Goal: Task Accomplishment & Management: Manage account settings

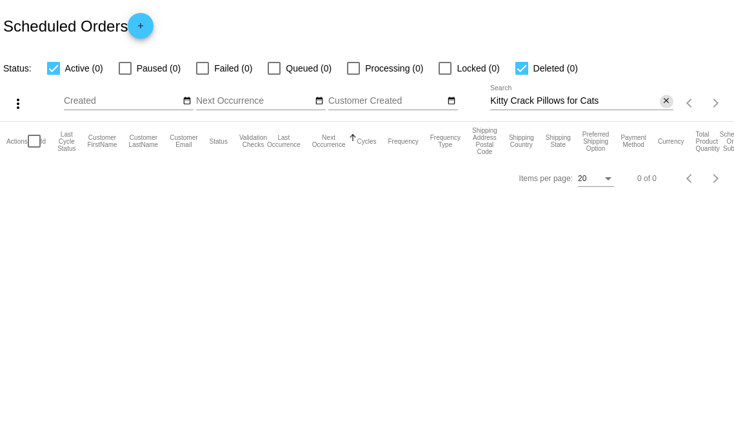
click at [666, 103] on mat-icon "close" at bounding box center [666, 101] width 9 height 10
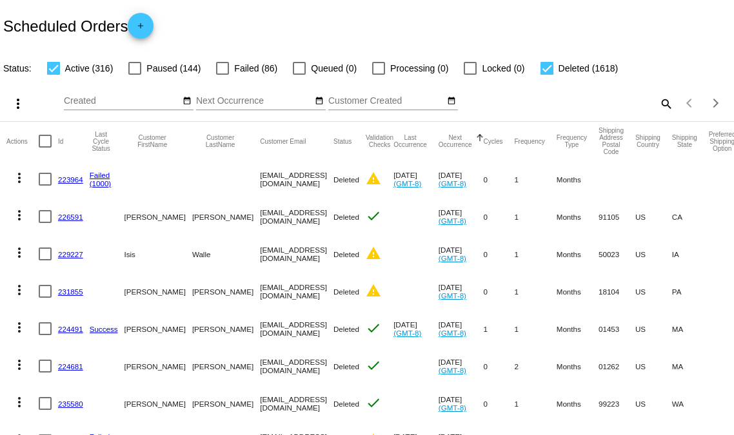
click at [542, 70] on div at bounding box center [546, 68] width 13 height 13
click at [546, 75] on input "Deleted (1618)" at bounding box center [546, 75] width 1 height 1
checkbox input "false"
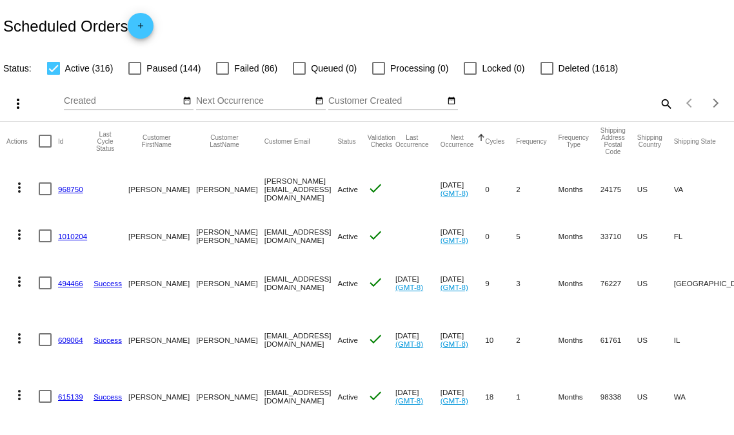
click at [138, 71] on div at bounding box center [134, 68] width 13 height 13
click at [135, 75] on input "Paused (144)" at bounding box center [134, 75] width 1 height 1
checkbox input "true"
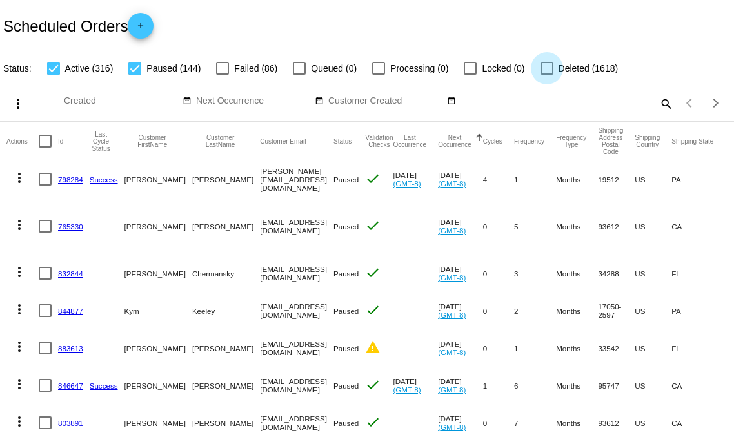
click at [543, 68] on div at bounding box center [546, 68] width 13 height 13
click at [546, 75] on input "Deleted (1618)" at bounding box center [546, 75] width 1 height 1
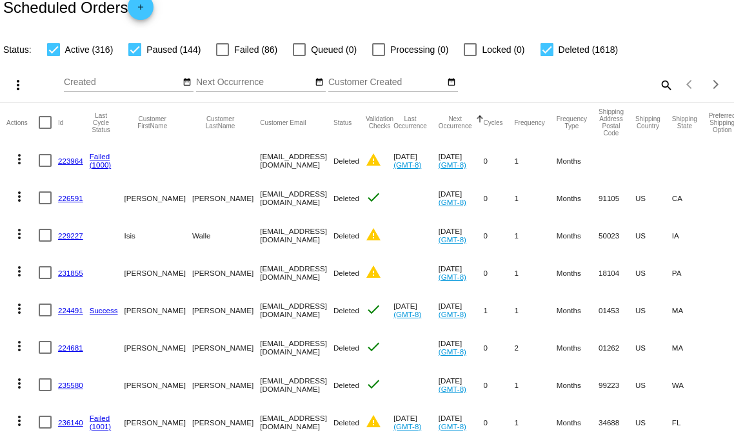
scroll to position [20, 0]
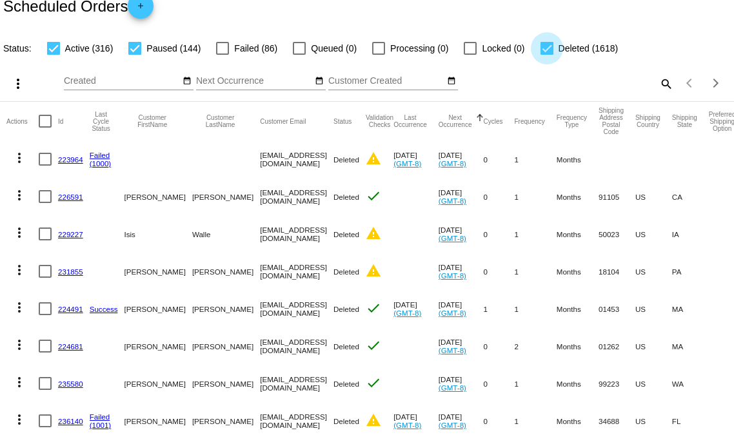
click at [540, 48] on div at bounding box center [546, 48] width 13 height 13
click at [546, 55] on input "Deleted (1618)" at bounding box center [546, 55] width 1 height 1
checkbox input "false"
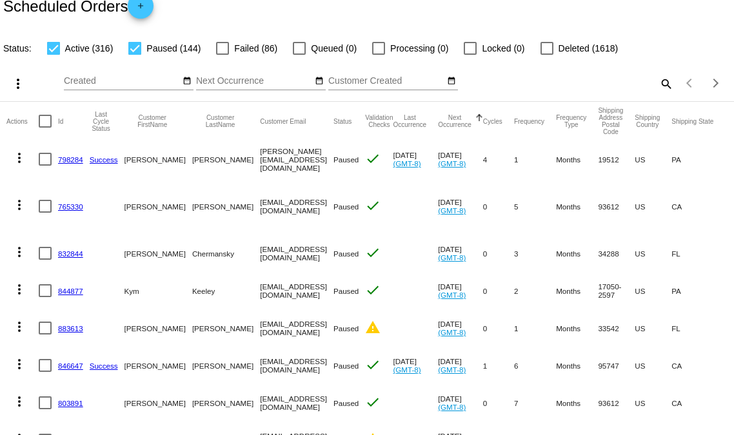
click at [137, 50] on div at bounding box center [134, 48] width 13 height 13
click at [135, 55] on input "Paused (144)" at bounding box center [134, 55] width 1 height 1
checkbox input "false"
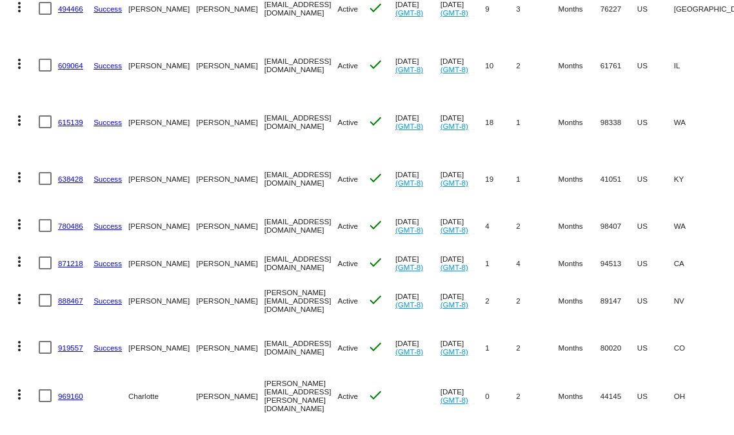
scroll to position [281, 0]
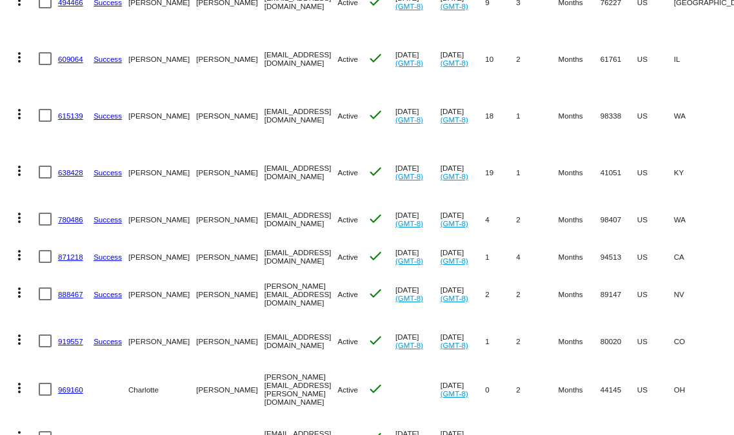
click at [72, 261] on link "871218" at bounding box center [70, 257] width 25 height 8
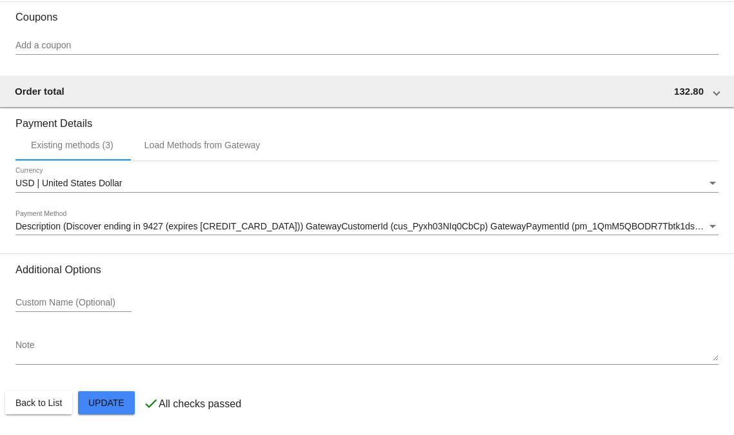
scroll to position [1172, 0]
